Goal: Book appointment/travel/reservation

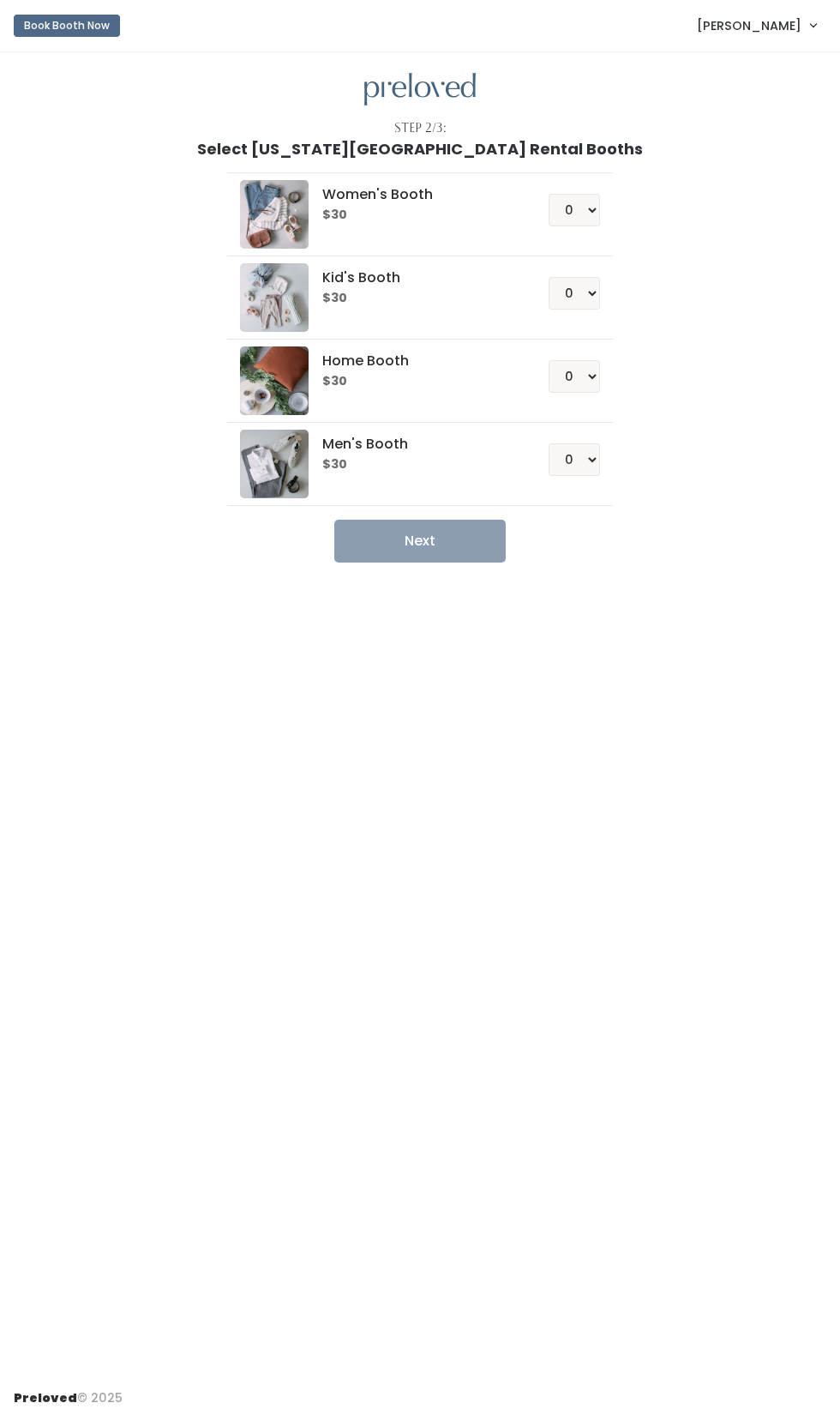
click at [768, 26] on span "[PERSON_NAME]" at bounding box center [749, 25] width 104 height 19
click at [774, 67] on link "My bookings" at bounding box center [756, 66] width 154 height 31
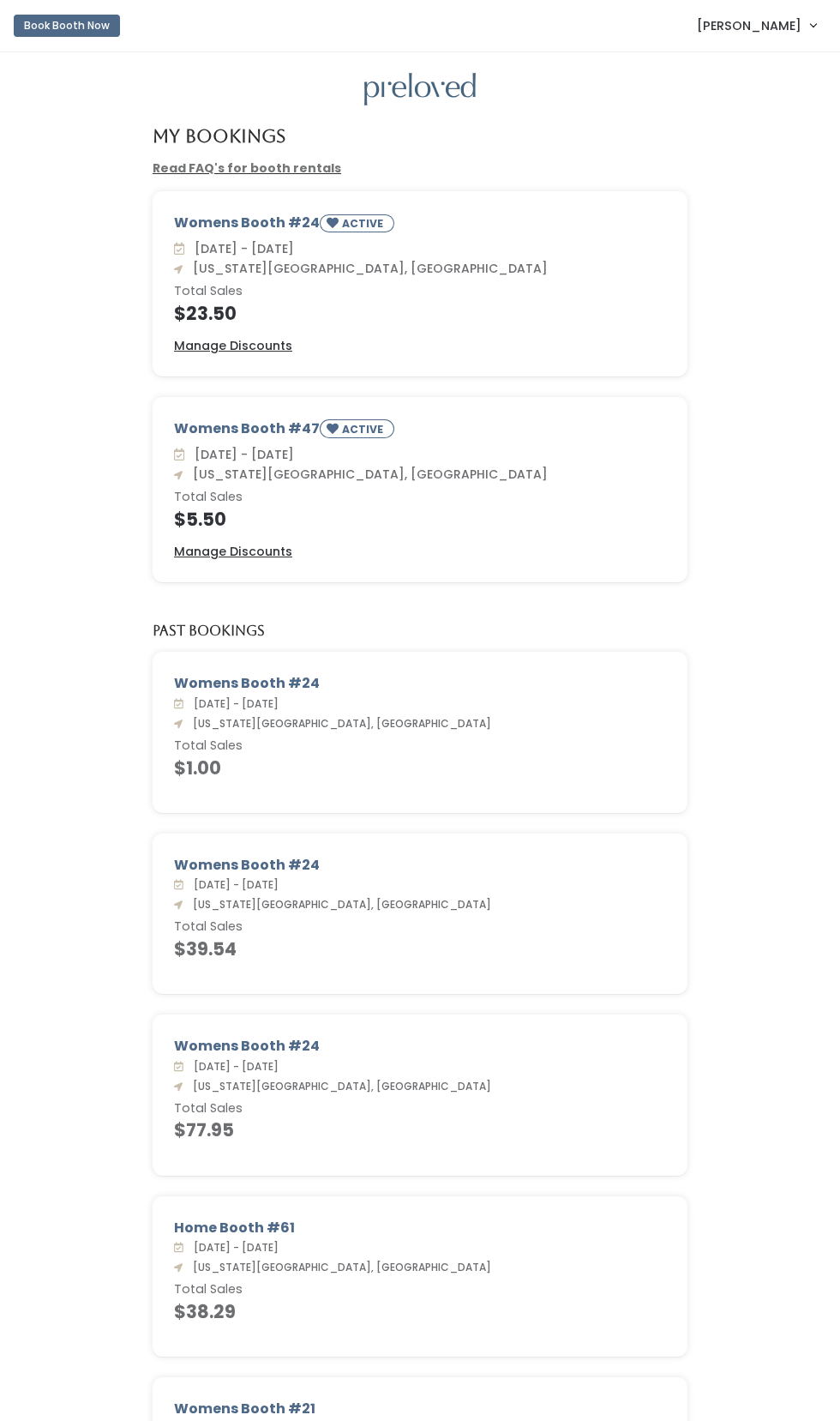
scroll to position [7, 0]
